Goal: Information Seeking & Learning: Learn about a topic

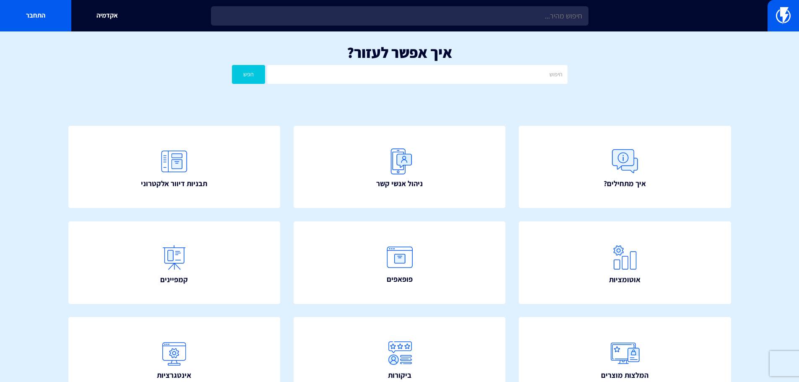
click at [470, 154] on link "ניהול אנשי קשר" at bounding box center [400, 167] width 212 height 83
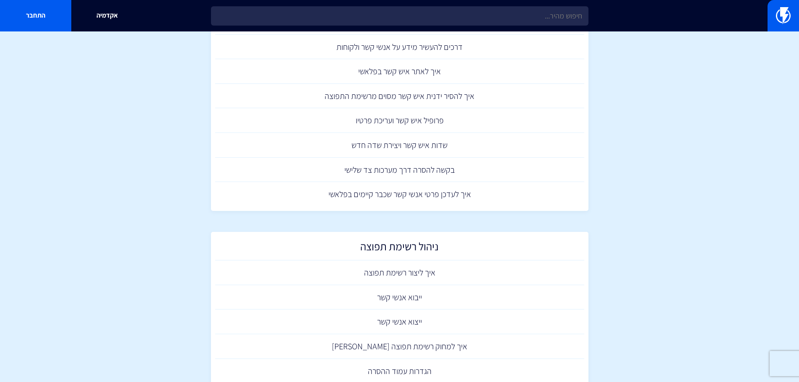
scroll to position [31, 0]
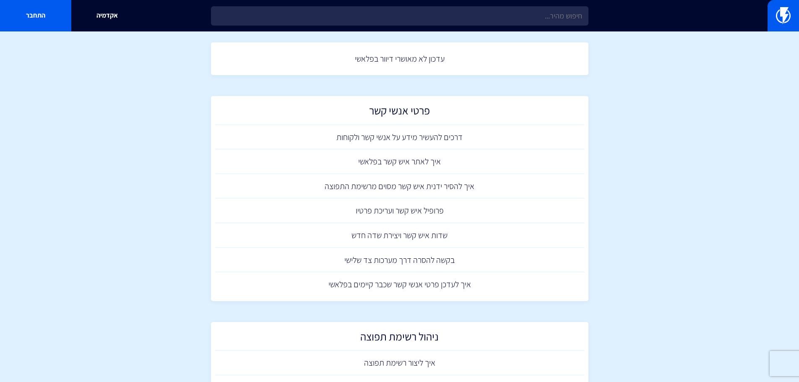
click at [636, 179] on section "מרכז תמיכה ניהול אנשי קשר עדכון לא מאושרי דיוור בפלאשי פרטי אנשי קשר דרכים להעש…" at bounding box center [399, 337] width 799 height 675
click at [438, 238] on link "שדות איש קשר ויצירת שדה חדש" at bounding box center [399, 235] width 369 height 25
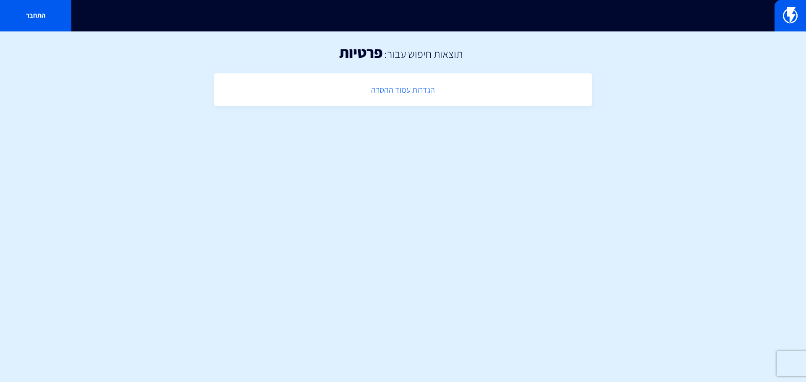
drag, startPoint x: 391, startPoint y: 92, endPoint x: 374, endPoint y: 99, distance: 19.0
click at [391, 92] on link "הגדרות עמוד ההסרה" at bounding box center [402, 90] width 369 height 25
